Goal: Information Seeking & Learning: Find specific fact

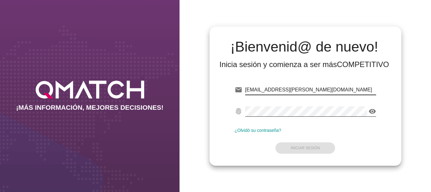
type input "[EMAIL_ADDRESS][PERSON_NAME][DOMAIN_NAME]"
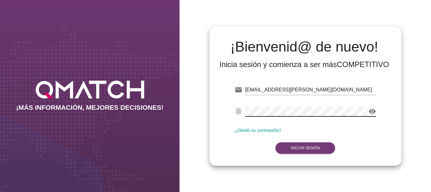
click at [301, 146] on strong "Iniciar Sesión" at bounding box center [305, 148] width 29 height 4
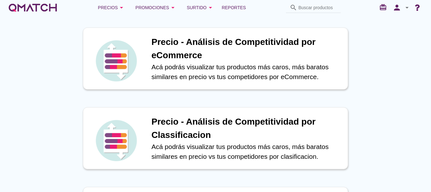
scroll to position [158, 0]
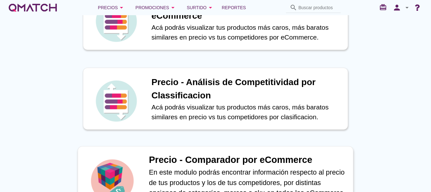
click at [218, 161] on h1 "Precio - Comparador por eCommerce" at bounding box center [248, 160] width 198 height 14
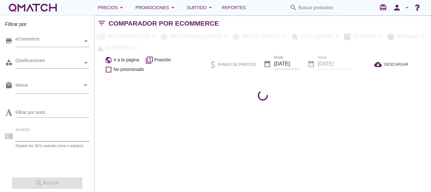
click at [32, 134] on input "SKU/EAN" at bounding box center [52, 136] width 74 height 10
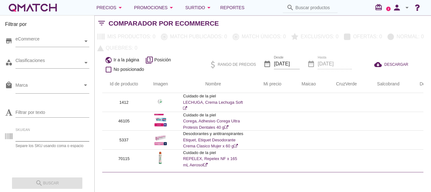
paste input "94984"
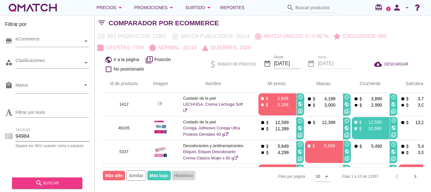
type input "94984"
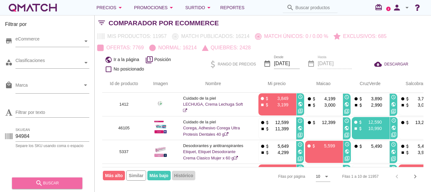
click at [49, 181] on div "search buscar" at bounding box center [47, 183] width 60 height 8
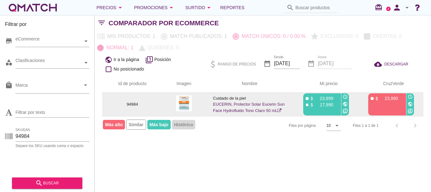
click at [410, 103] on icon "public" at bounding box center [410, 103] width 5 height 5
